Goal: Task Accomplishment & Management: Complete application form

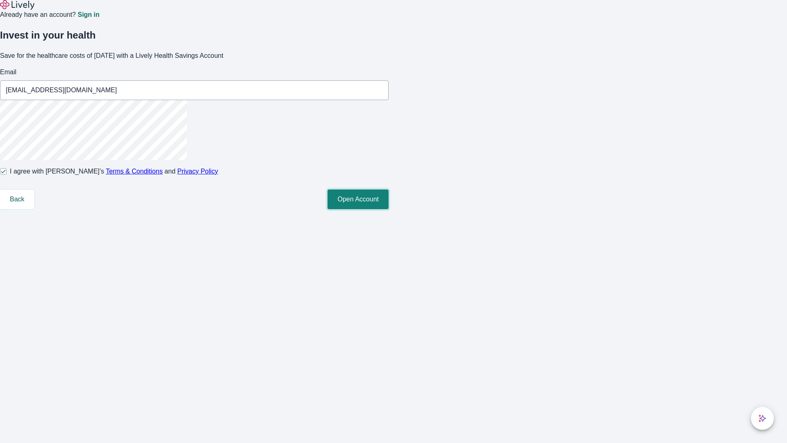
click at [389, 209] on button "Open Account" at bounding box center [358, 199] width 61 height 20
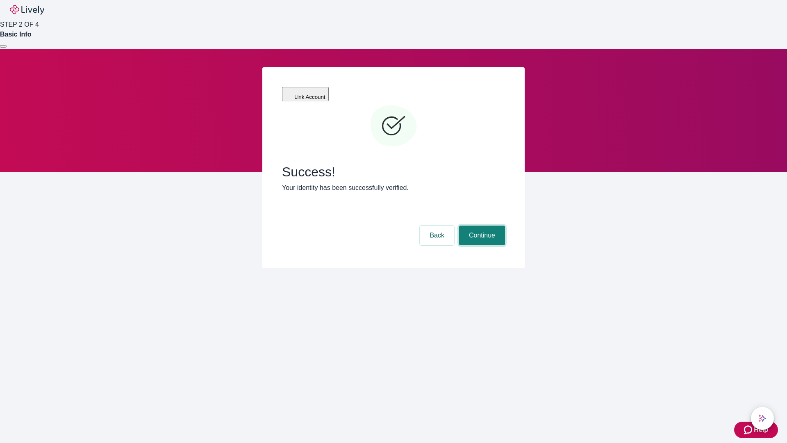
click at [481, 225] on button "Continue" at bounding box center [482, 235] width 46 height 20
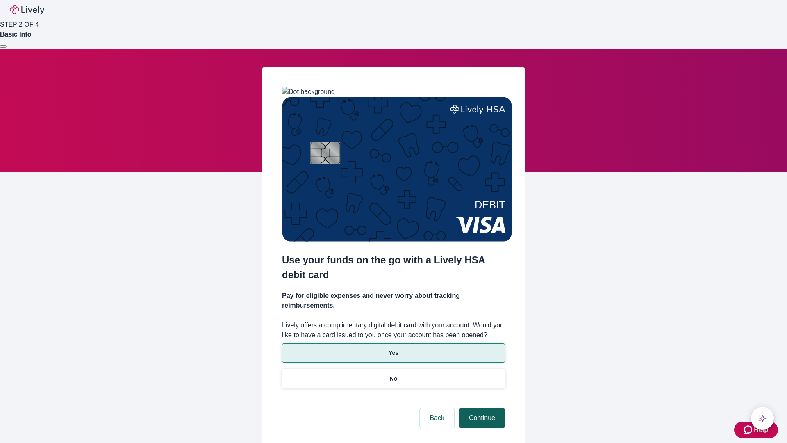
click at [393, 374] on p "No" at bounding box center [394, 378] width 8 height 9
click at [481, 408] on button "Continue" at bounding box center [482, 418] width 46 height 20
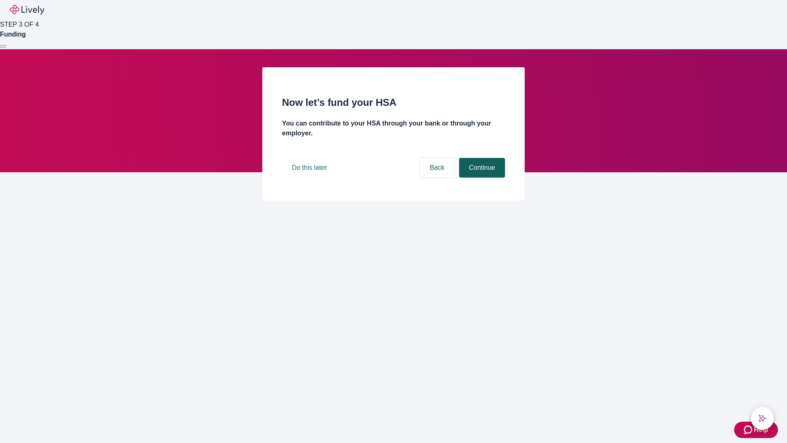
click at [481, 177] on button "Continue" at bounding box center [482, 168] width 46 height 20
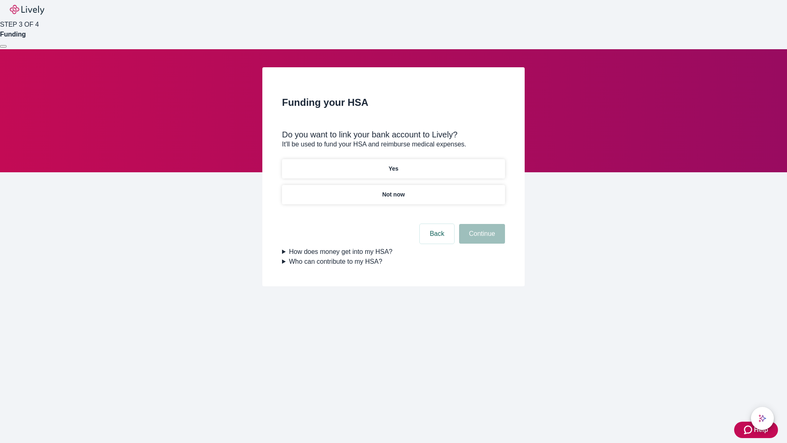
click at [393, 164] on p "Yes" at bounding box center [394, 168] width 10 height 9
click at [481, 224] on button "Continue" at bounding box center [482, 234] width 46 height 20
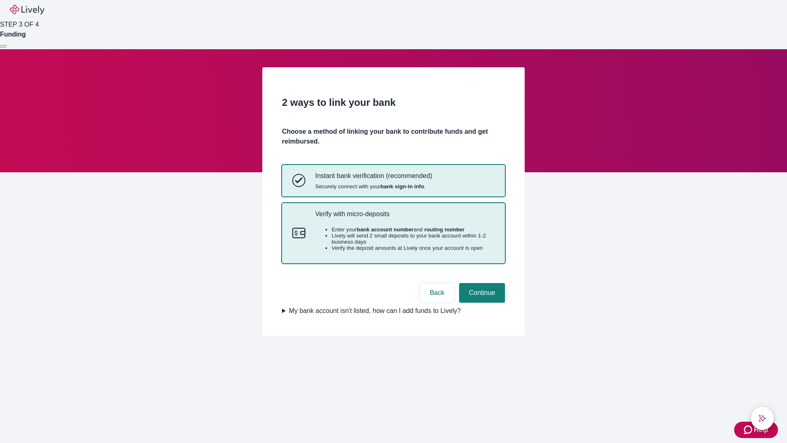
click at [405, 218] on p "Verify with micro-deposits" at bounding box center [405, 214] width 180 height 8
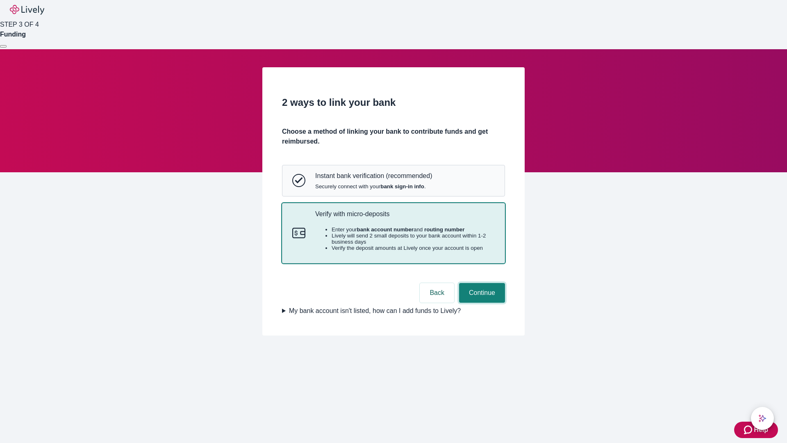
click at [481, 303] on button "Continue" at bounding box center [482, 293] width 46 height 20
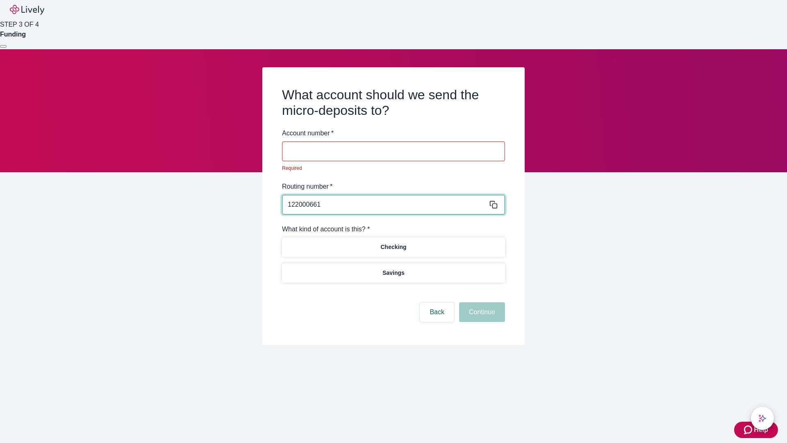
type input "122000661"
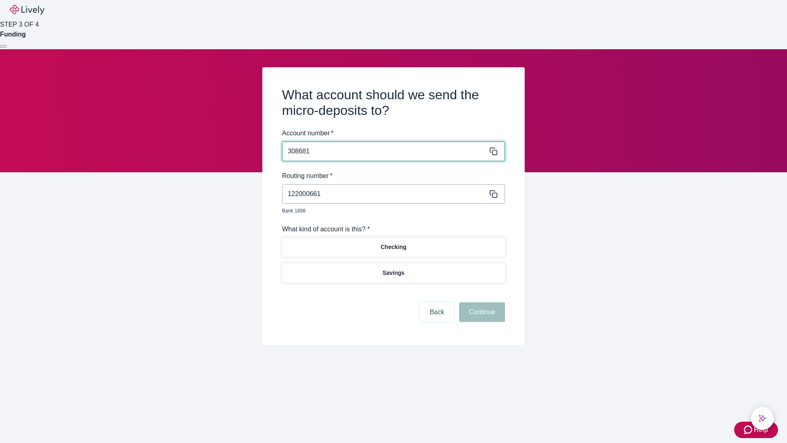
type input "308681"
click at [393, 243] on p "Checking" at bounding box center [393, 247] width 26 height 9
click at [481, 303] on button "Continue" at bounding box center [482, 312] width 46 height 20
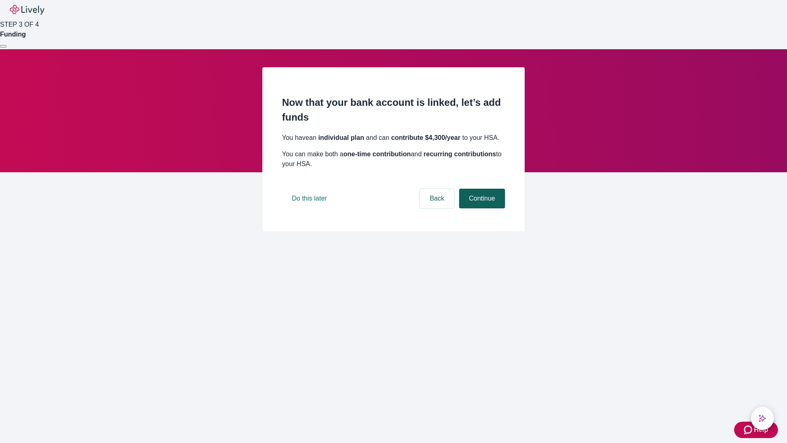
click at [481, 208] on button "Continue" at bounding box center [482, 199] width 46 height 20
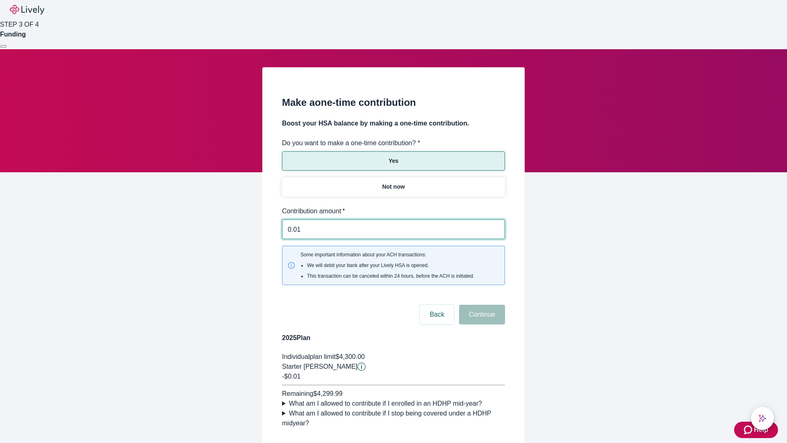
type input "0.01"
click at [481, 305] on button "Continue" at bounding box center [482, 315] width 46 height 20
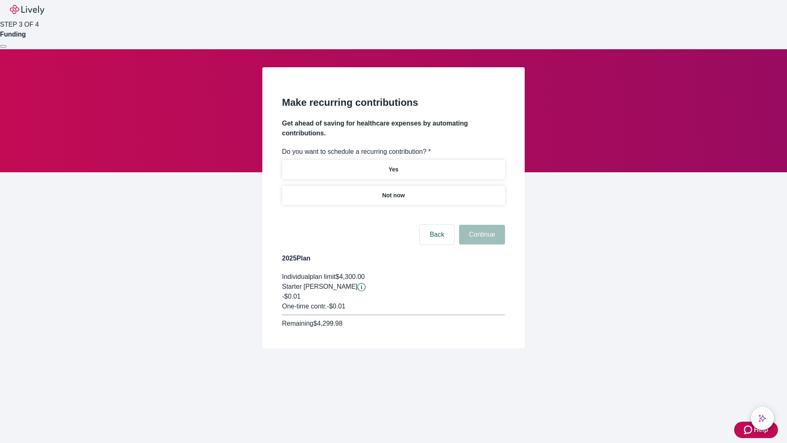
click at [393, 191] on p "Not now" at bounding box center [393, 195] width 23 height 9
click at [481, 225] on button "Continue" at bounding box center [482, 235] width 46 height 20
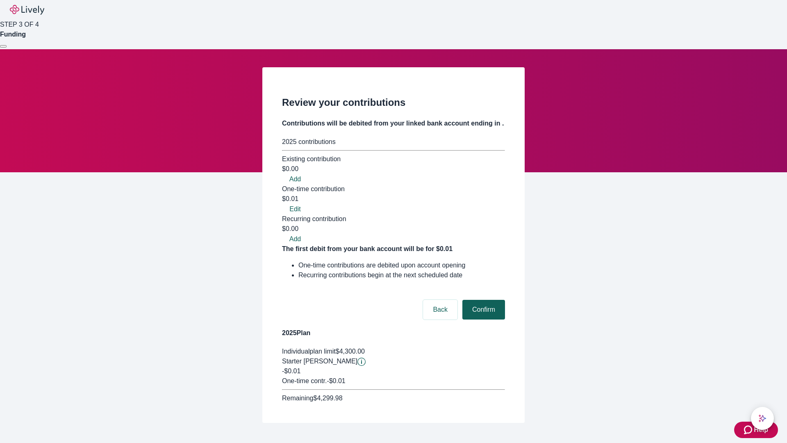
click at [482, 300] on button "Confirm" at bounding box center [483, 310] width 43 height 20
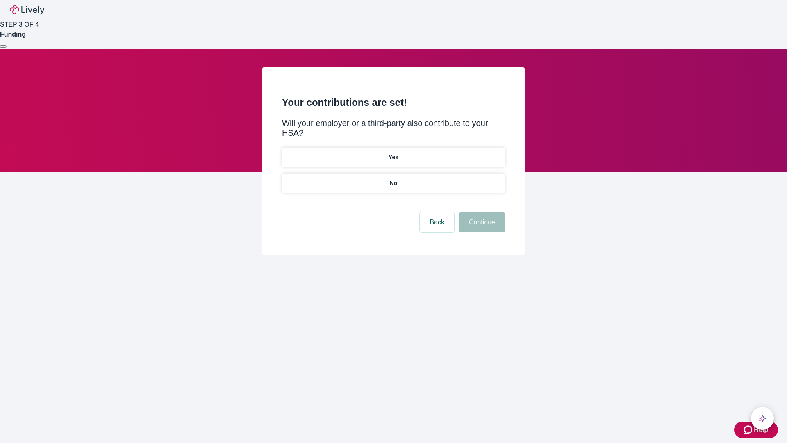
click at [393, 179] on p "No" at bounding box center [394, 183] width 8 height 9
click at [481, 212] on button "Continue" at bounding box center [482, 222] width 46 height 20
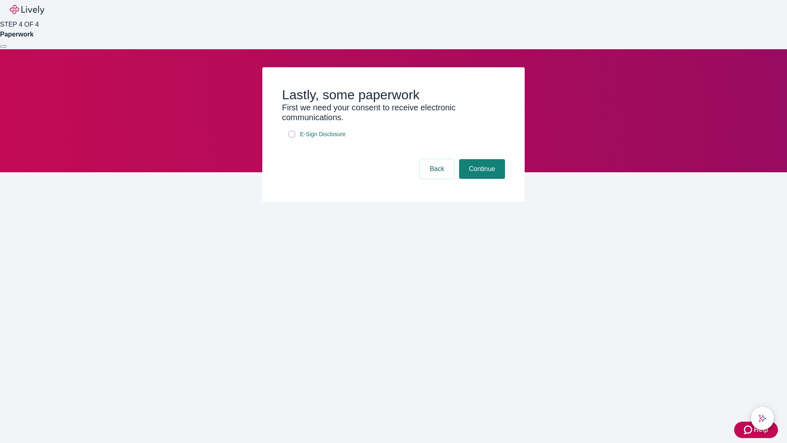
click at [292, 137] on input "E-Sign Disclosure" at bounding box center [292, 134] width 7 height 7
checkbox input "true"
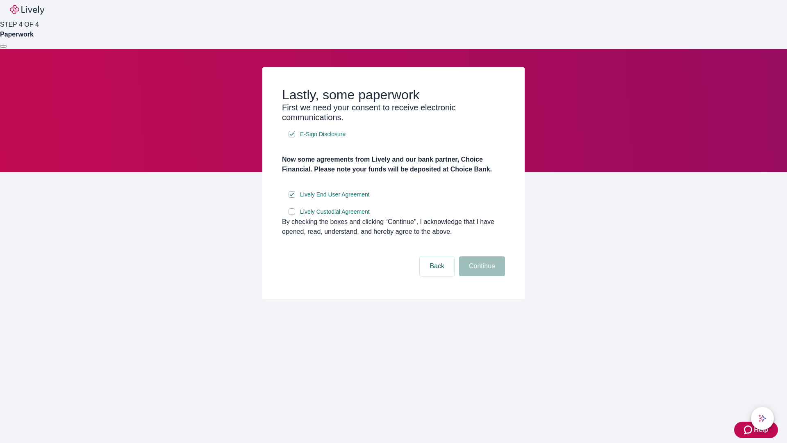
click at [292, 215] on input "Lively Custodial Agreement" at bounding box center [292, 211] width 7 height 7
checkbox input "true"
click at [481, 276] on button "Continue" at bounding box center [482, 266] width 46 height 20
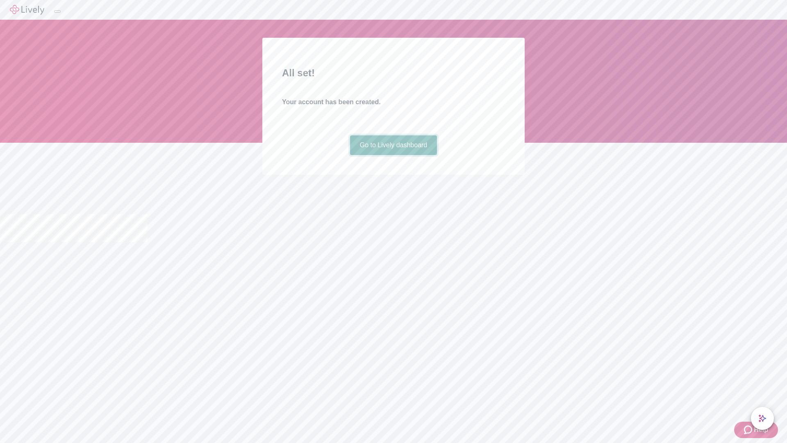
click at [393, 155] on link "Go to Lively dashboard" at bounding box center [393, 145] width 87 height 20
